Goal: Task Accomplishment & Management: Manage account settings

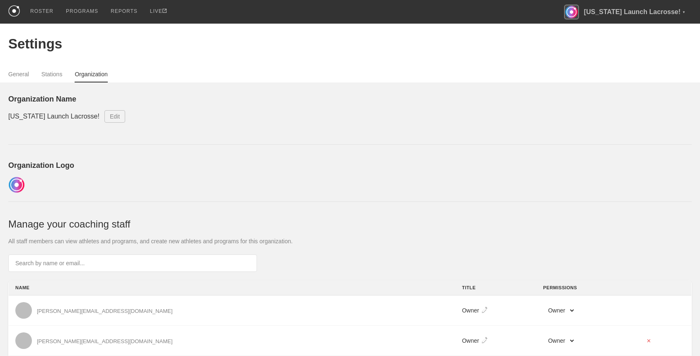
select select "STAFF"
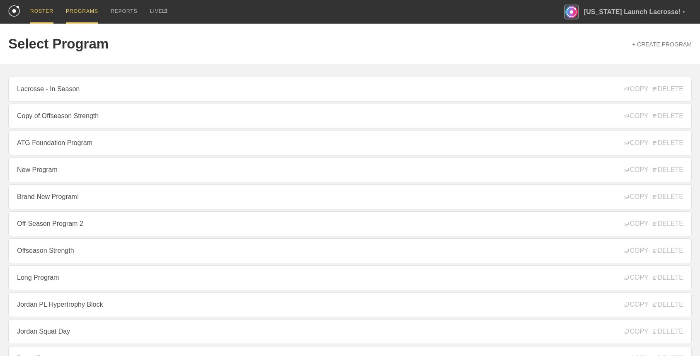
click at [48, 13] on div "ROSTER" at bounding box center [41, 12] width 23 height 24
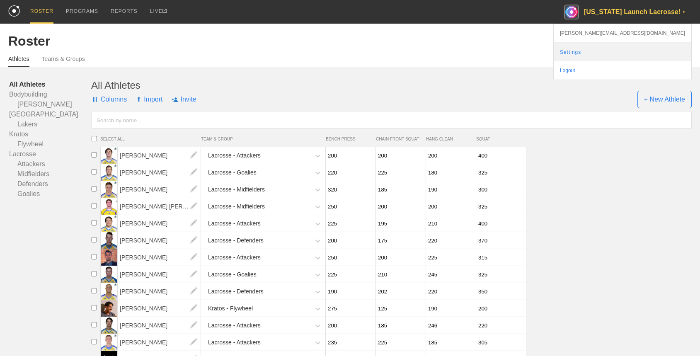
click at [655, 51] on link "Settings" at bounding box center [623, 52] width 138 height 18
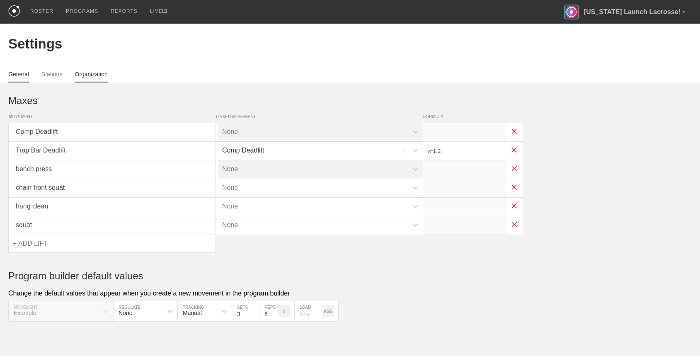
click at [88, 73] on link "Organization" at bounding box center [91, 77] width 33 height 12
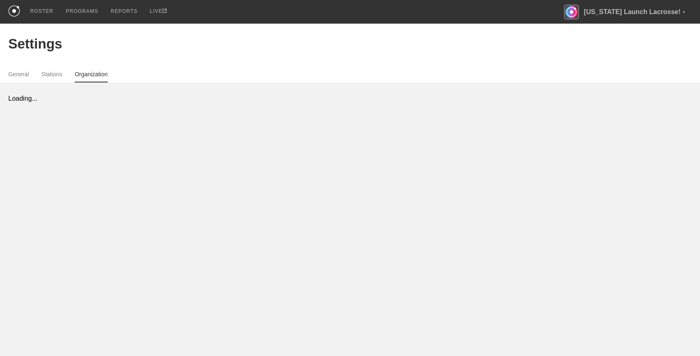
select select "STAFF"
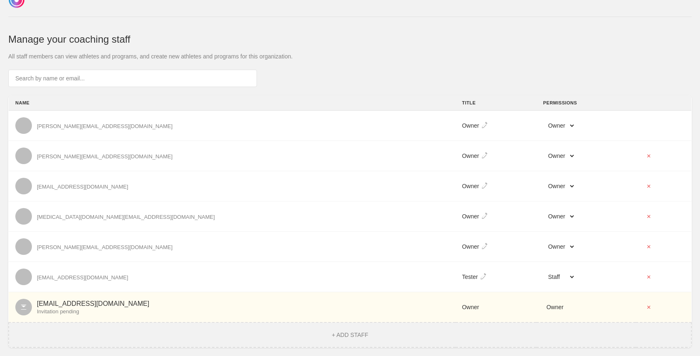
scroll to position [185, 0]
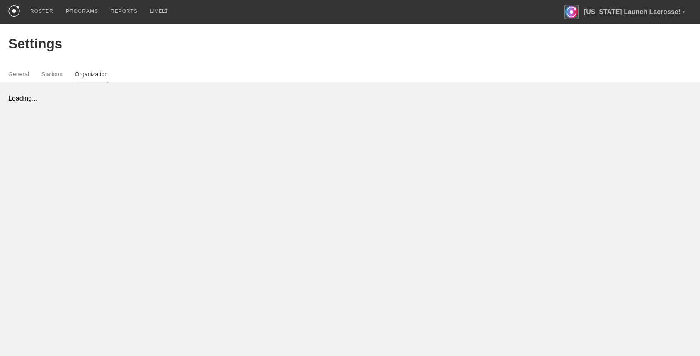
select select "STAFF"
